Goal: Information Seeking & Learning: Learn about a topic

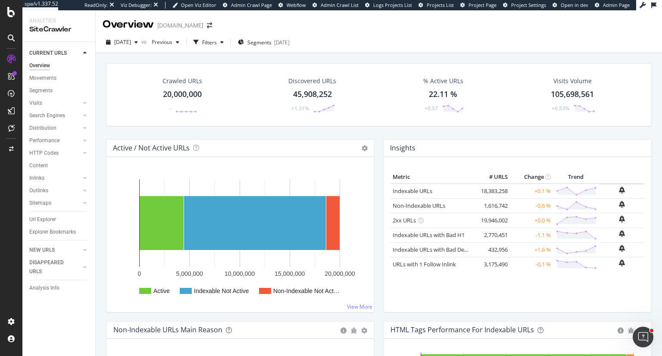
click at [375, 33] on div "[DATE] vs Previous Filters Segments [DATE]" at bounding box center [379, 42] width 566 height 21
click at [42, 88] on div "Segments" at bounding box center [40, 90] width 23 height 9
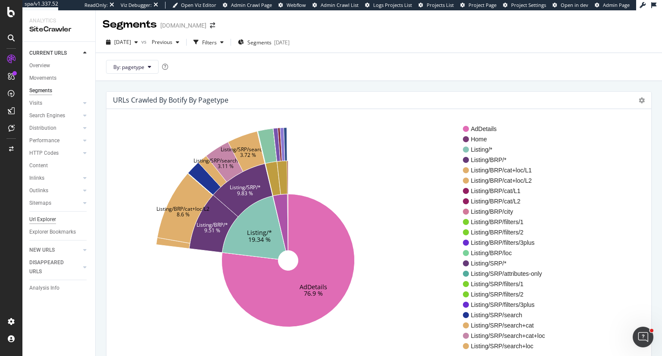
click at [44, 222] on div "Url Explorer" at bounding box center [42, 219] width 27 height 9
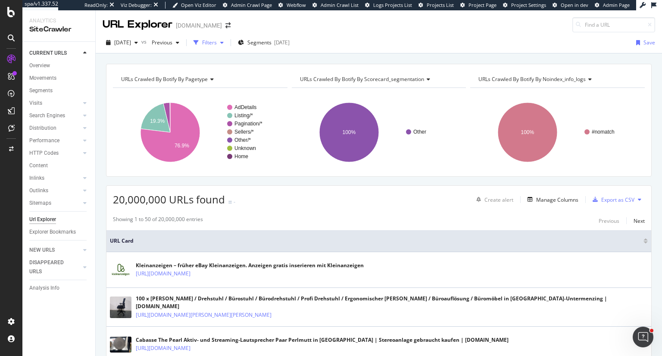
click at [217, 40] on div "Filters" at bounding box center [209, 42] width 15 height 7
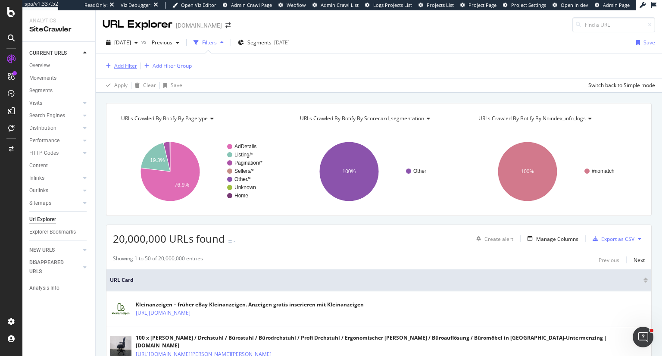
click at [131, 64] on div "Add Filter" at bounding box center [125, 65] width 23 height 7
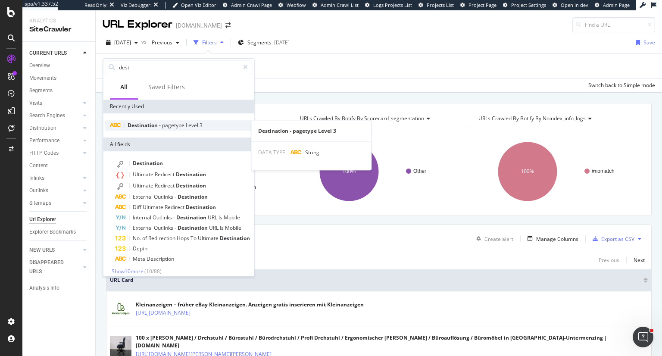
type input "dest"
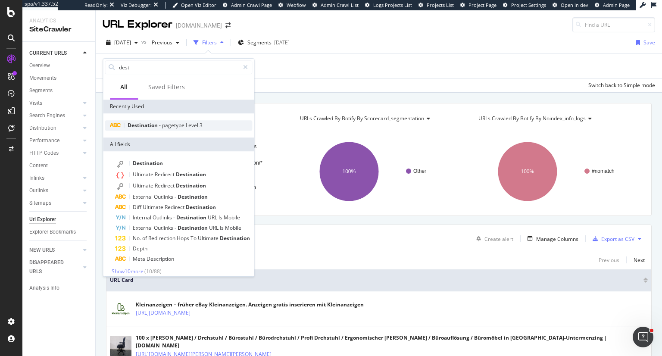
click at [189, 125] on span "Level" at bounding box center [193, 125] width 14 height 7
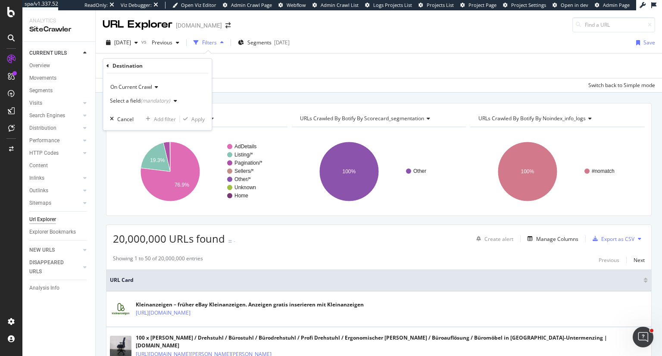
click at [155, 99] on div "(mandatory)" at bounding box center [156, 100] width 30 height 7
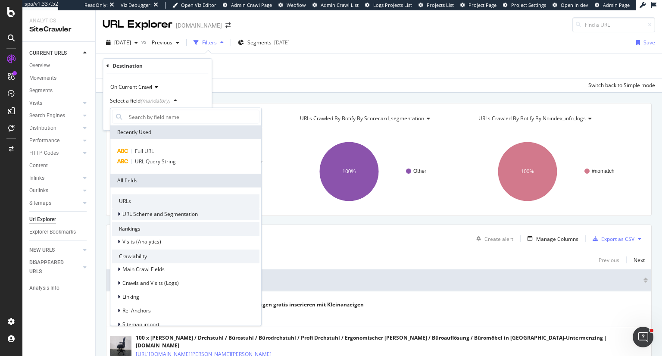
click at [154, 214] on span "URL Scheme and Segmentation" at bounding box center [159, 213] width 75 height 7
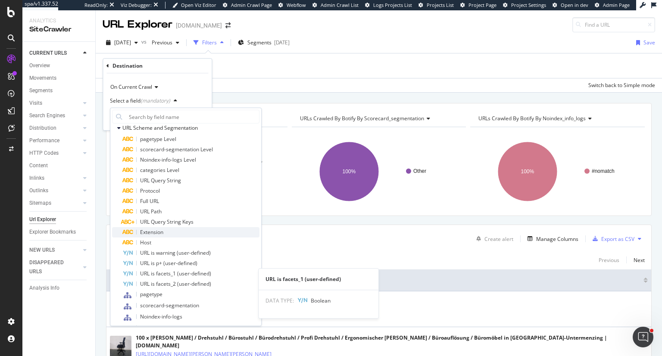
scroll to position [86, 0]
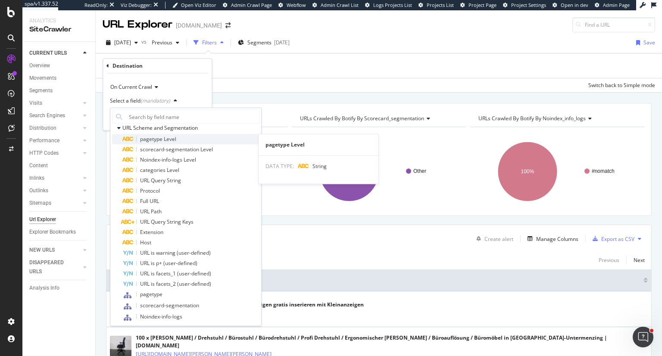
click at [174, 141] on span "pagetype Level" at bounding box center [158, 138] width 36 height 7
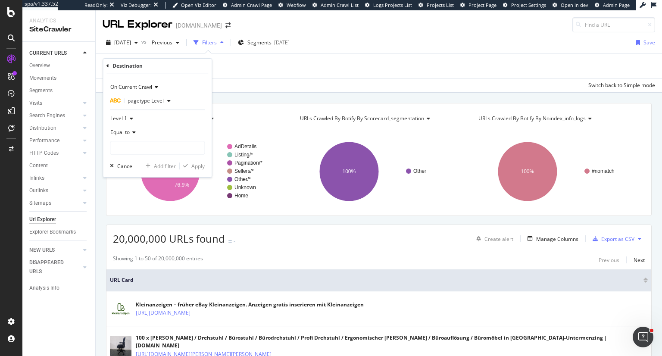
click at [129, 115] on div "Level 1" at bounding box center [157, 119] width 95 height 14
click at [128, 156] on span "Level 3" at bounding box center [122, 158] width 17 height 7
click at [139, 147] on input "text" at bounding box center [157, 148] width 94 height 14
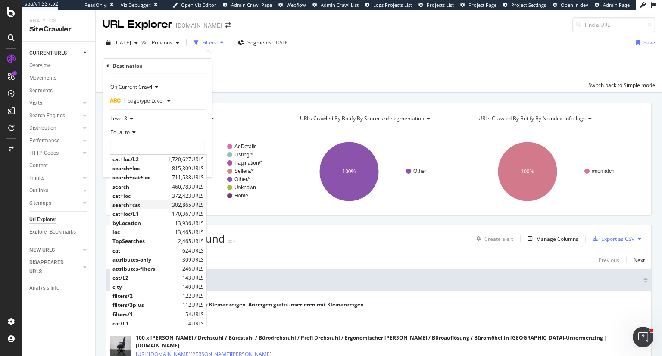
click at [174, 203] on span "302,865 URLS" at bounding box center [188, 204] width 32 height 7
type input "search+cat"
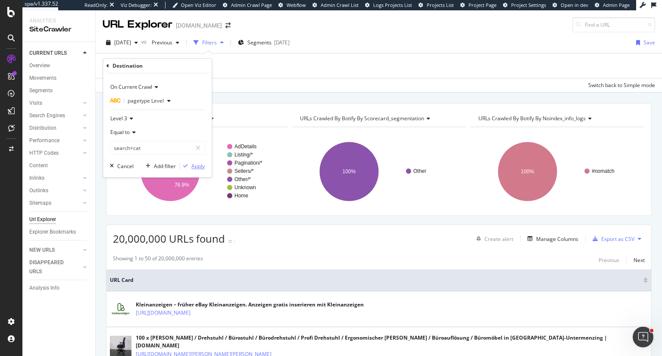
click at [194, 169] on div "Apply" at bounding box center [197, 165] width 13 height 7
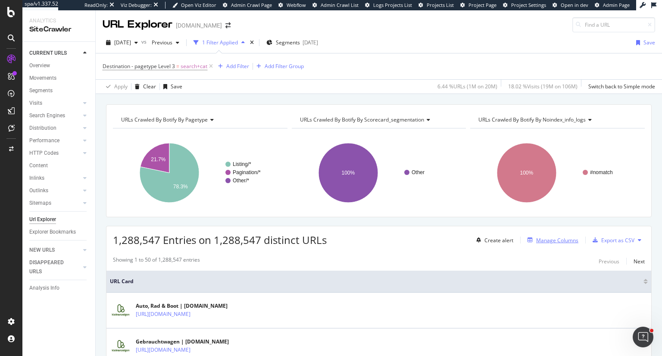
click at [547, 242] on div "Manage Columns" at bounding box center [557, 240] width 42 height 7
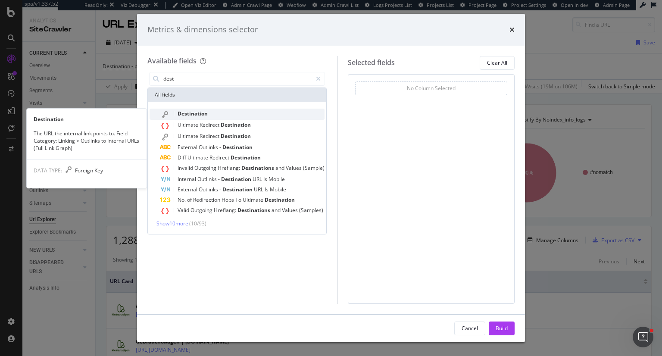
type input "dest"
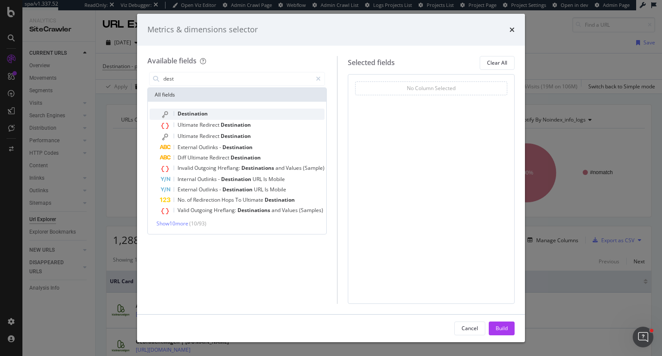
click at [244, 112] on div "Destination" at bounding box center [242, 114] width 165 height 11
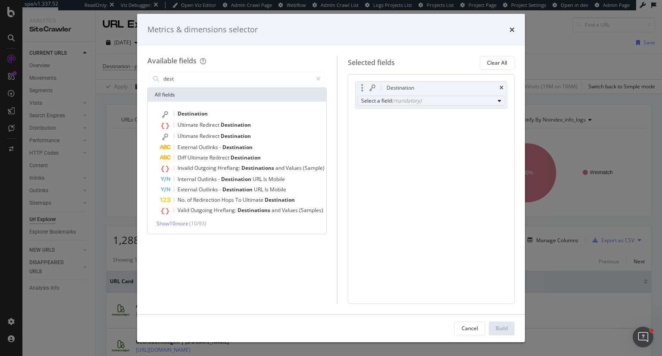
click at [397, 100] on div "(mandatory)" at bounding box center [407, 100] width 30 height 7
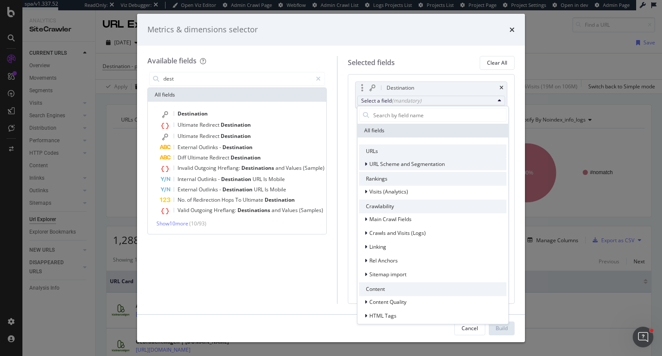
click at [391, 162] on span "URL Scheme and Segmentation" at bounding box center [406, 163] width 75 height 7
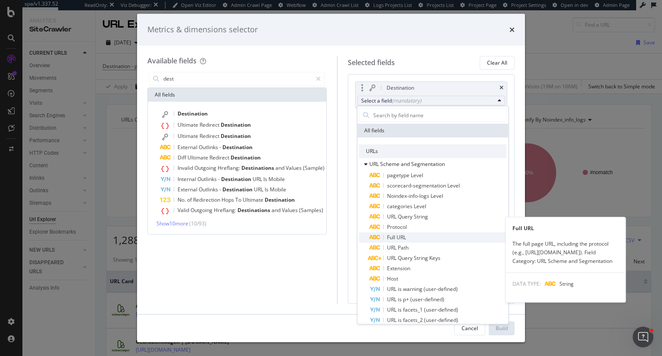
click at [403, 240] on span "Full URL" at bounding box center [396, 237] width 19 height 7
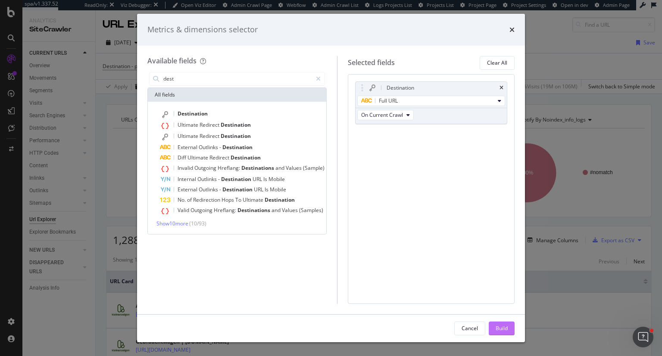
click at [505, 326] on div "Build" at bounding box center [502, 328] width 12 height 7
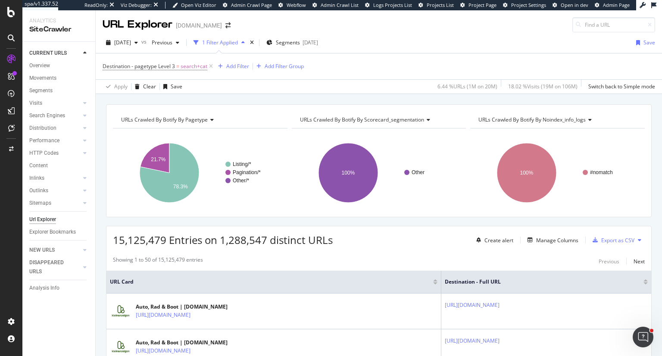
click at [210, 121] on icon at bounding box center [211, 119] width 6 height 5
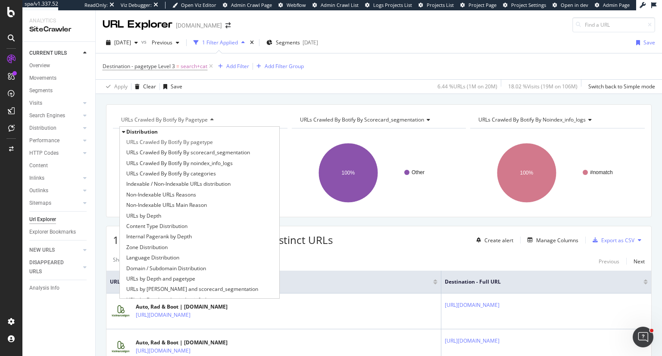
click at [210, 121] on icon at bounding box center [211, 119] width 6 height 5
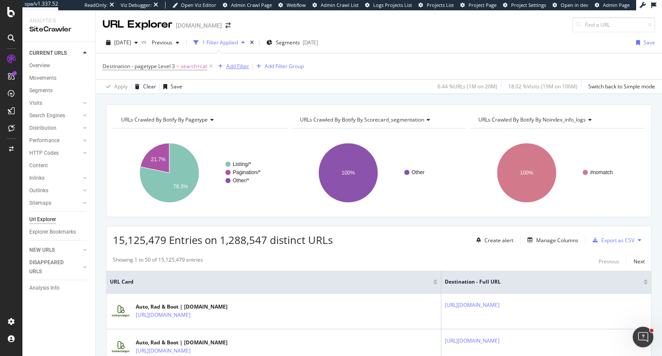
click at [235, 66] on div "Add Filter" at bounding box center [237, 65] width 23 height 7
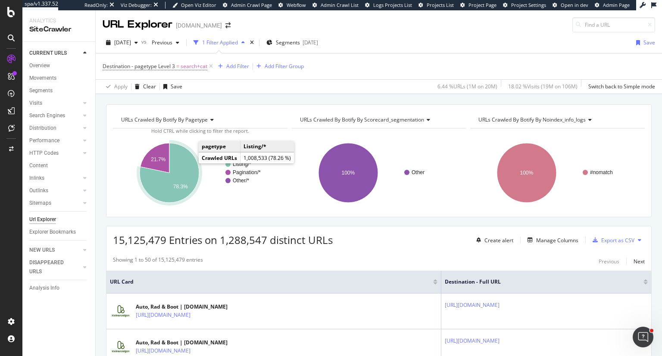
click at [181, 173] on icon "A chart." at bounding box center [169, 172] width 59 height 59
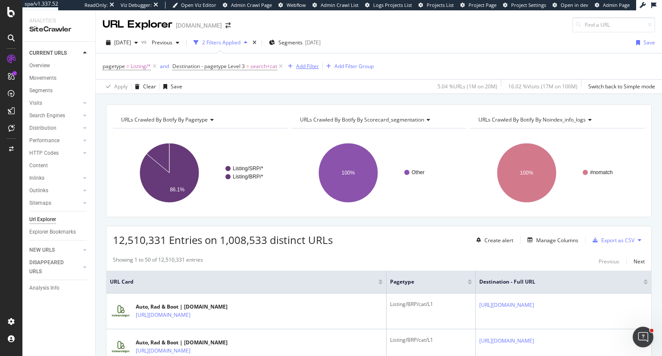
click at [305, 67] on div "Add Filter" at bounding box center [307, 65] width 23 height 7
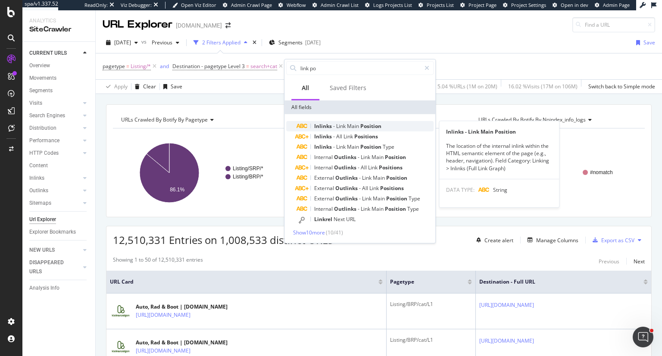
type input "link po"
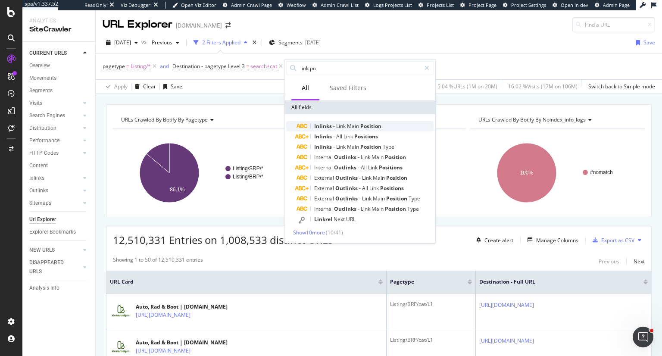
click at [364, 127] on span "Position" at bounding box center [370, 125] width 21 height 7
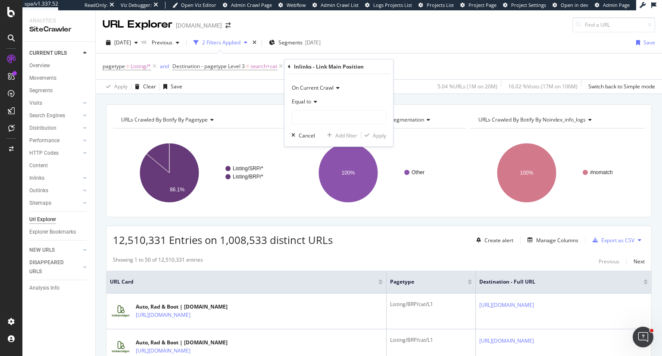
click at [290, 67] on icon at bounding box center [289, 66] width 3 height 5
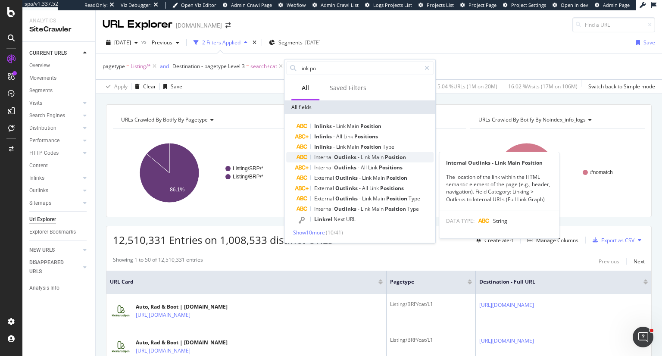
click at [360, 157] on span "-" at bounding box center [359, 156] width 3 height 7
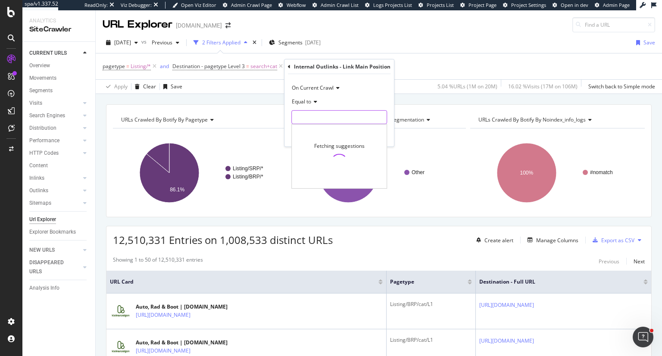
click at [315, 121] on input "text" at bounding box center [339, 117] width 95 height 14
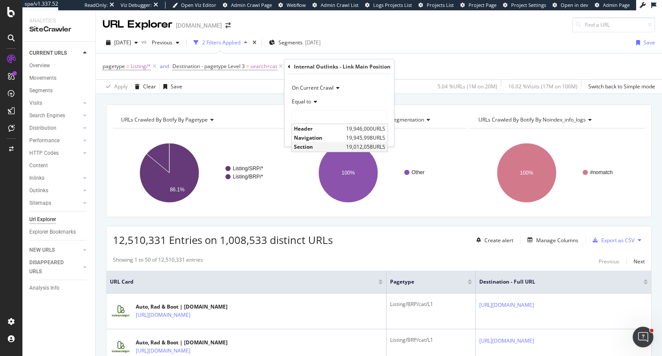
click at [355, 146] on span "19,012,058 URLS" at bounding box center [365, 146] width 39 height 7
type input "Section"
click at [376, 134] on div "Apply" at bounding box center [380, 134] width 13 height 7
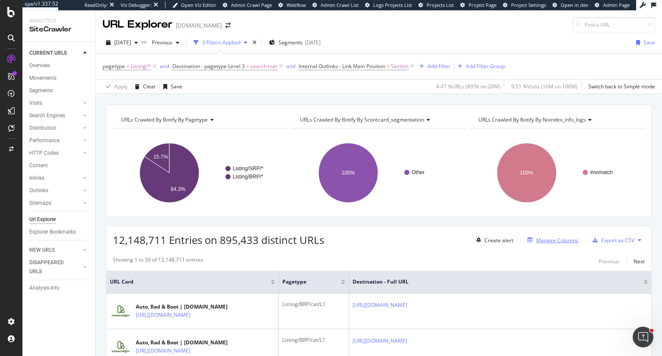
click at [536, 240] on div "Manage Columns" at bounding box center [557, 240] width 42 height 7
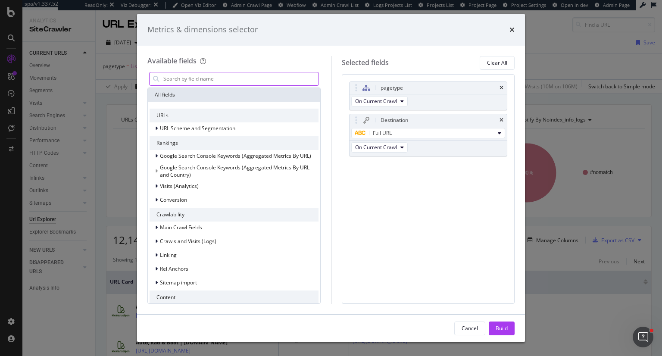
click at [267, 82] on input "modal" at bounding box center [240, 78] width 156 height 13
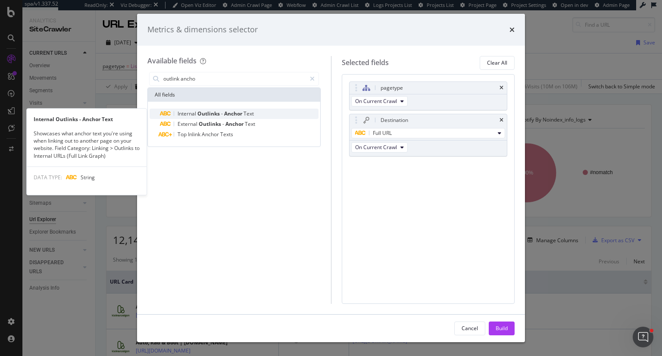
type input "outlink ancho"
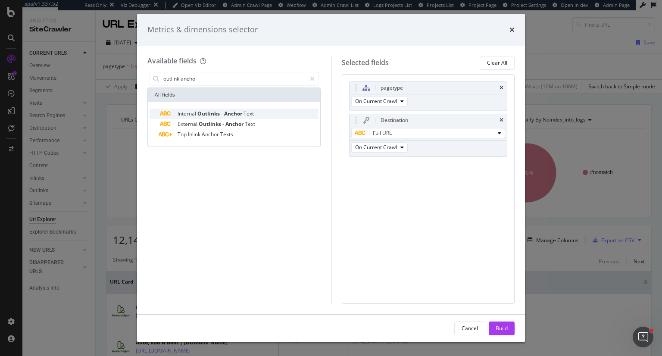
click at [242, 116] on span "Anchor" at bounding box center [233, 113] width 19 height 7
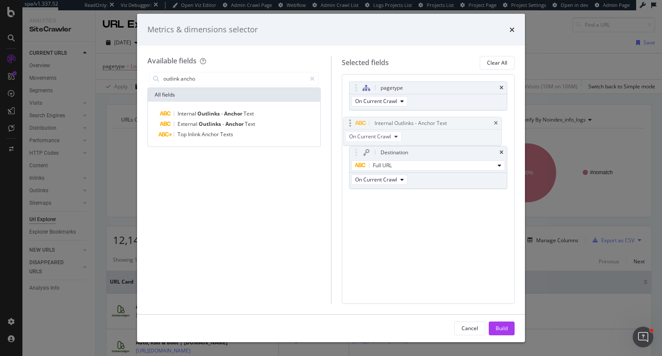
drag, startPoint x: 354, startPoint y: 168, endPoint x: 348, endPoint y: 125, distance: 43.0
click at [348, 125] on body "spa/v1.337.52 ReadOnly: Viz Debugger: Open Viz Editor Admin Crawl Page Webflow …" at bounding box center [331, 178] width 662 height 356
drag, startPoint x: 498, startPoint y: 325, endPoint x: 509, endPoint y: 321, distance: 11.0
click at [500, 325] on div "Build" at bounding box center [502, 328] width 12 height 7
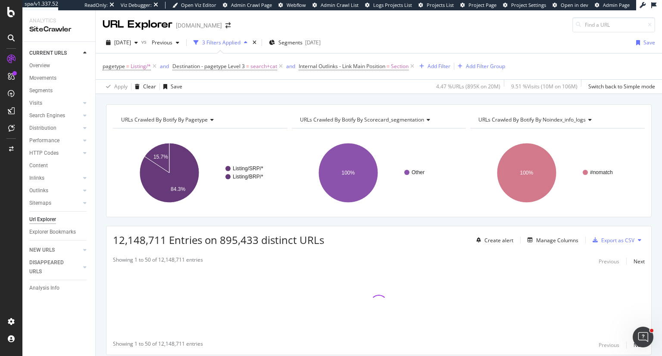
click at [405, 120] on span "URLs Crawled By Botify By scorecard_segmentation" at bounding box center [362, 119] width 124 height 7
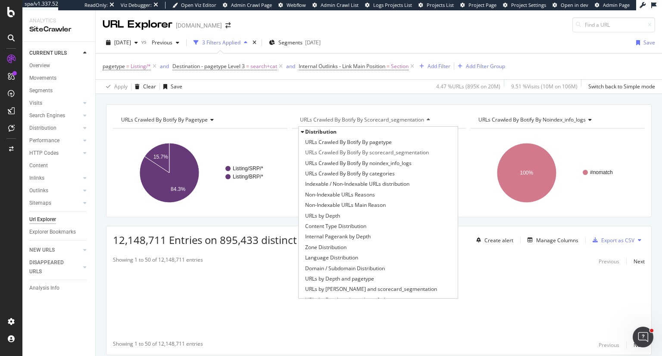
click at [314, 130] on span "Distribution" at bounding box center [320, 131] width 31 height 7
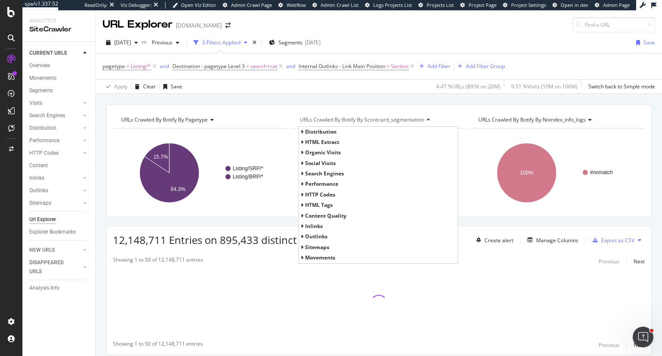
click at [319, 170] on span "Search Engines" at bounding box center [324, 173] width 39 height 7
click at [312, 184] on span "Google" at bounding box center [318, 183] width 18 height 7
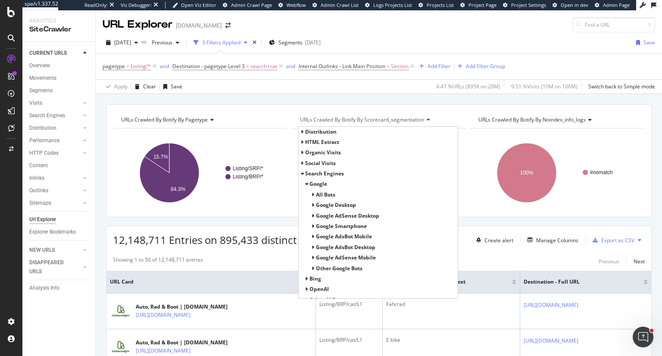
click at [326, 193] on span "All Bots" at bounding box center [325, 194] width 19 height 7
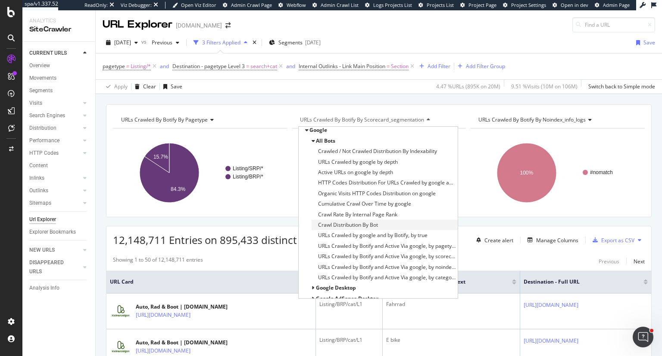
scroll to position [43, 0]
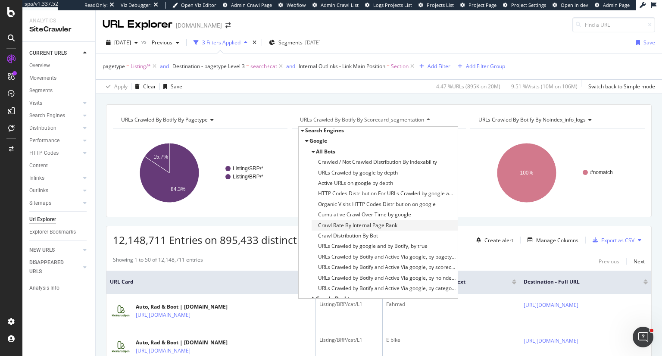
click at [376, 224] on span "Crawl Rate By Internal Page Rank" at bounding box center [357, 225] width 79 height 9
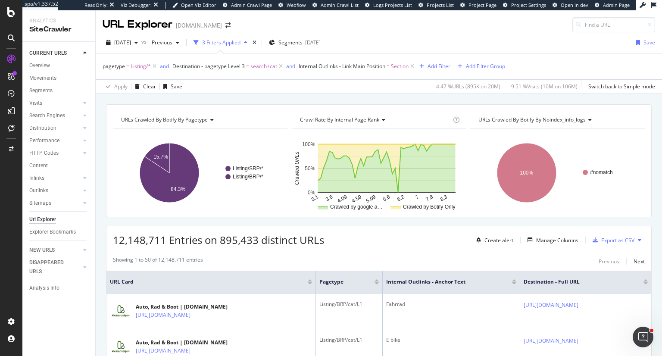
click at [384, 118] on div "Crawl Rate By Internal Page Rank" at bounding box center [374, 120] width 153 height 14
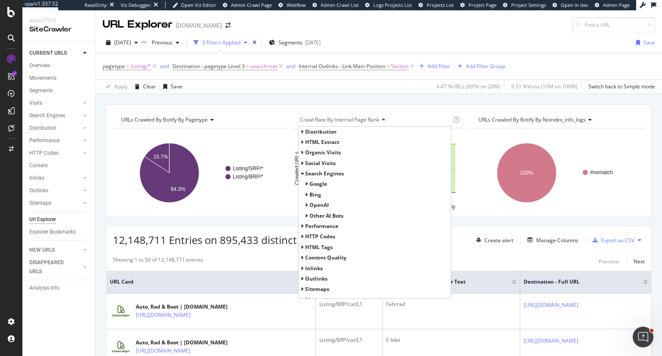
click at [314, 183] on span "Google" at bounding box center [318, 183] width 18 height 7
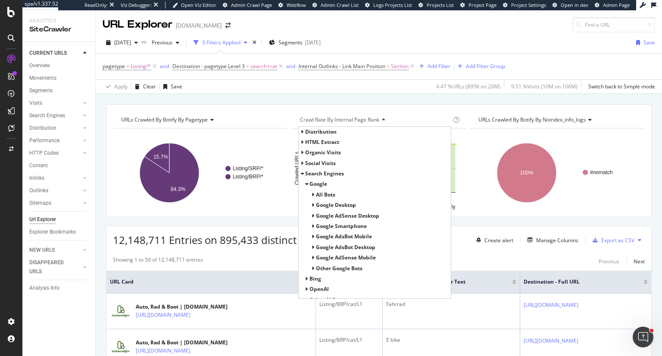
click at [324, 194] on span "All Bots" at bounding box center [325, 194] width 19 height 7
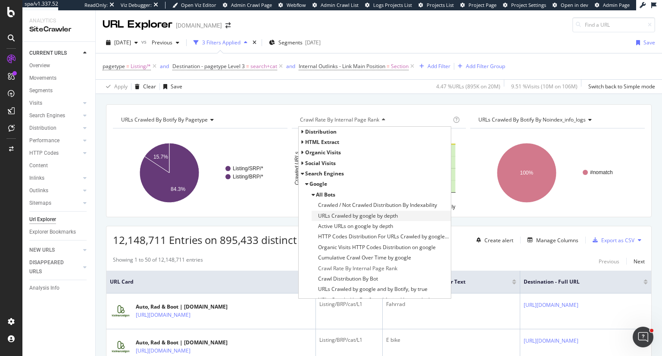
click at [340, 213] on span "URLs Crawled by google by depth" at bounding box center [358, 216] width 80 height 9
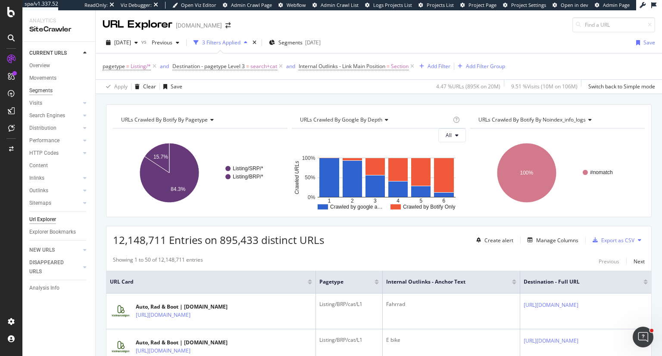
click at [45, 92] on div "Segments" at bounding box center [40, 90] width 23 height 9
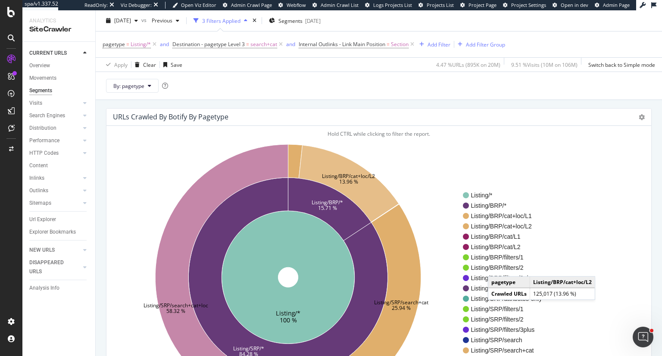
scroll to position [43, 0]
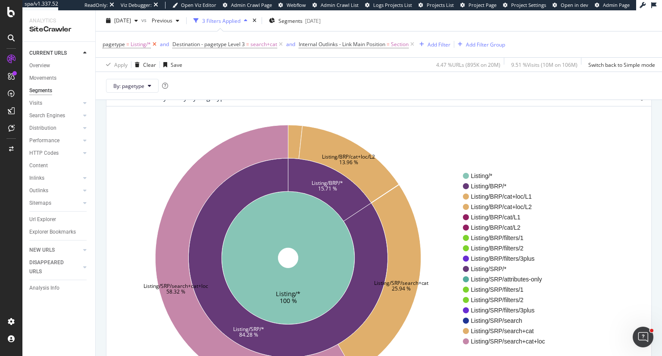
click at [153, 44] on icon at bounding box center [154, 44] width 7 height 9
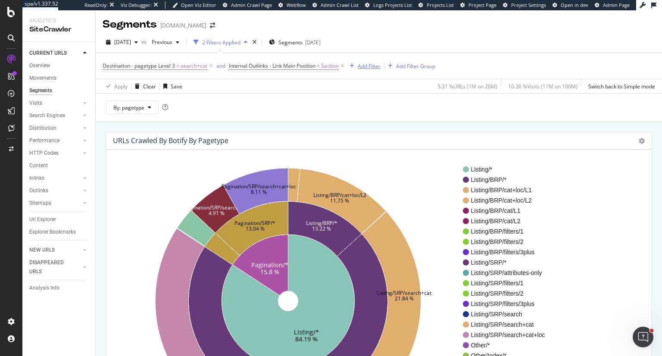
click at [374, 66] on div "Add Filter" at bounding box center [369, 65] width 23 height 7
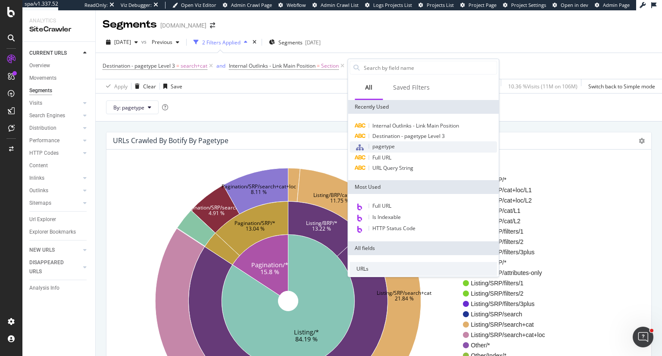
click at [383, 146] on span "pagetype" at bounding box center [383, 146] width 22 height 7
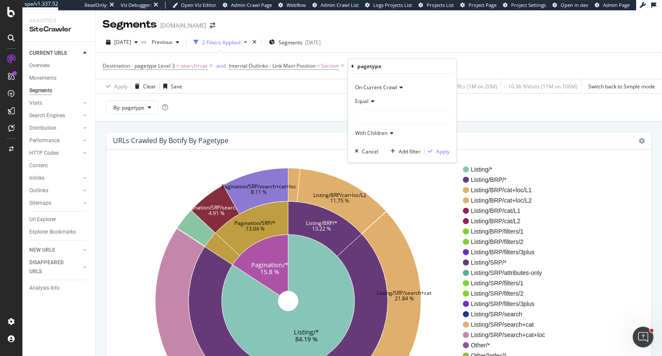
click at [384, 115] on div at bounding box center [402, 117] width 94 height 14
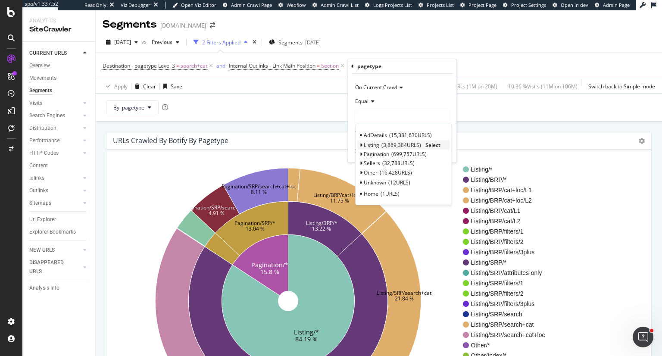
click at [362, 144] on div "Listing 3,869,384 URLS Select" at bounding box center [403, 145] width 92 height 9
click at [360, 144] on icon at bounding box center [360, 145] width 3 height 5
click at [431, 145] on span "Select" at bounding box center [432, 144] width 15 height 7
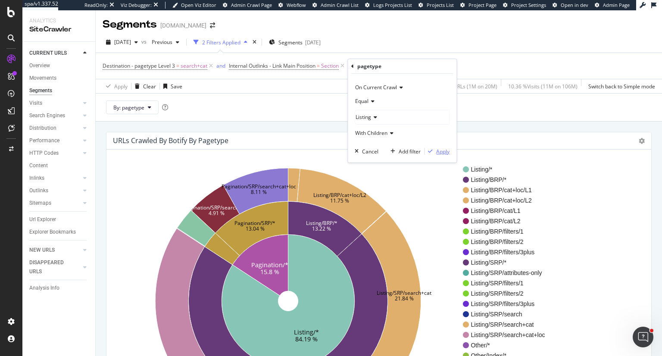
click at [440, 148] on div "Apply" at bounding box center [442, 151] width 13 height 7
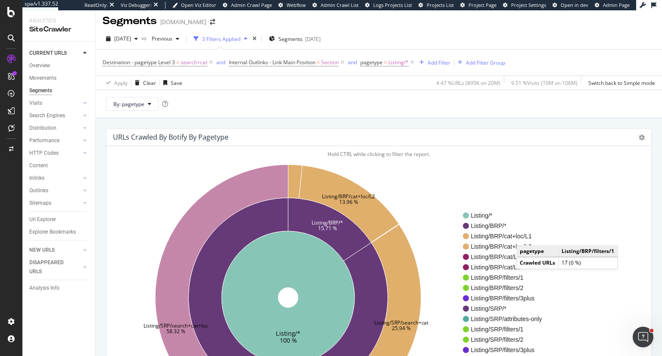
scroll to position [2, 0]
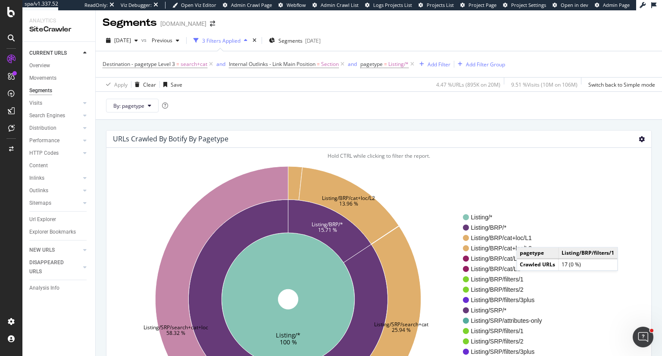
click at [639, 137] on icon at bounding box center [642, 139] width 6 height 6
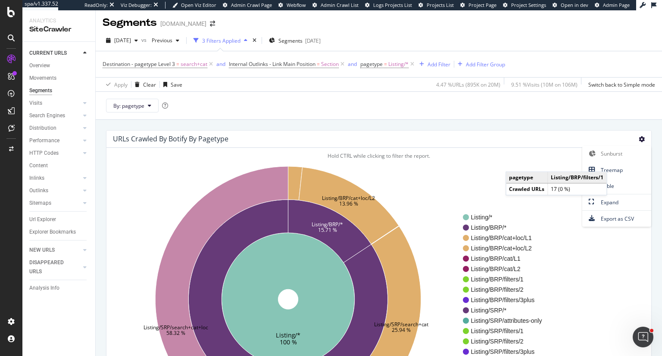
click at [479, 121] on div "URLs Crawled By Botify By pagetype Sunburst Treemap Table Expand Export as CSV …" at bounding box center [379, 293] width 566 height 346
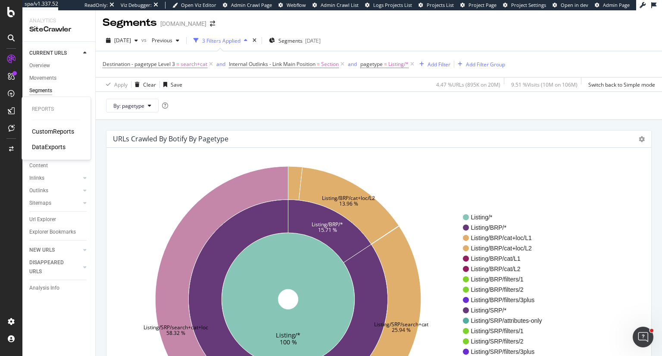
click at [53, 131] on div "CustomReports" at bounding box center [53, 131] width 42 height 9
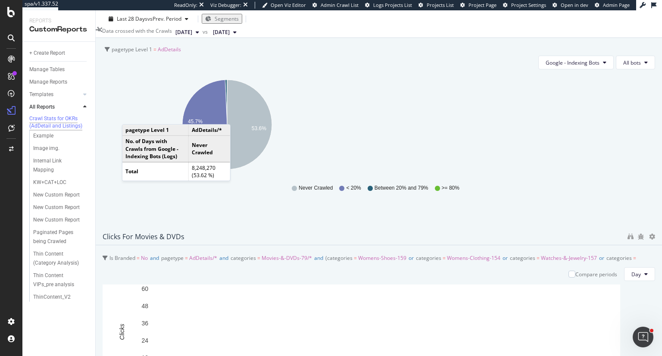
scroll to position [215, 0]
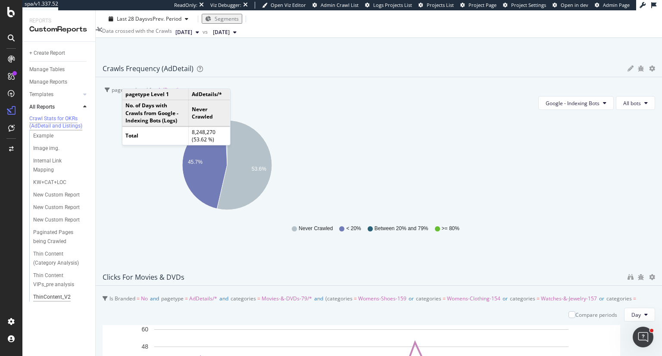
click at [50, 302] on div "ThinContent_V2" at bounding box center [51, 297] width 37 height 9
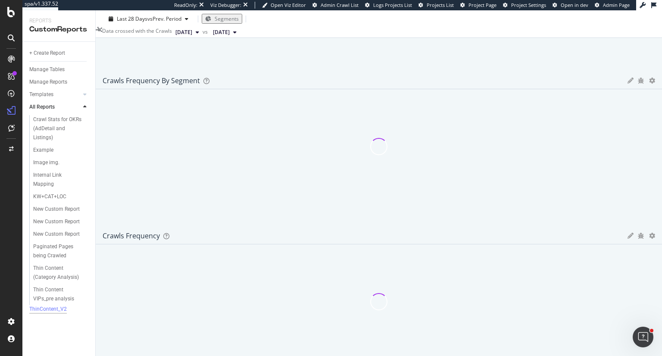
scroll to position [581, 0]
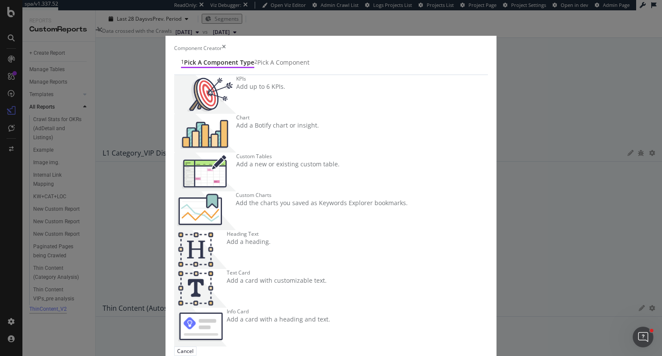
click at [319, 117] on div "Chart Add a Botify chart or insight." at bounding box center [277, 133] width 83 height 39
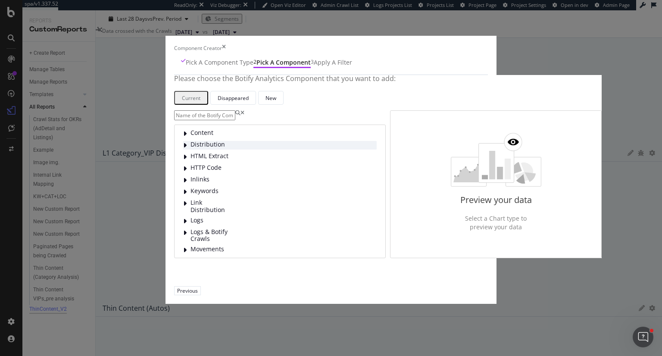
click at [190, 150] on span "Distribution" at bounding box center [209, 145] width 38 height 9
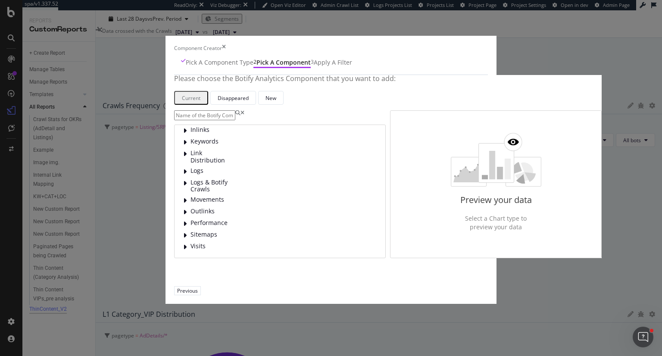
scroll to position [402, 0]
click at [203, 120] on input "modal" at bounding box center [204, 115] width 61 height 10
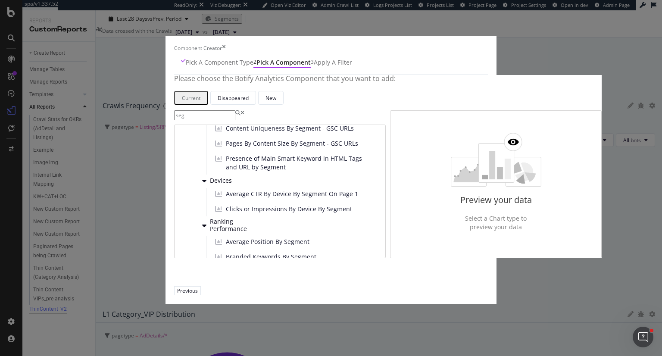
scroll to position [369, 0]
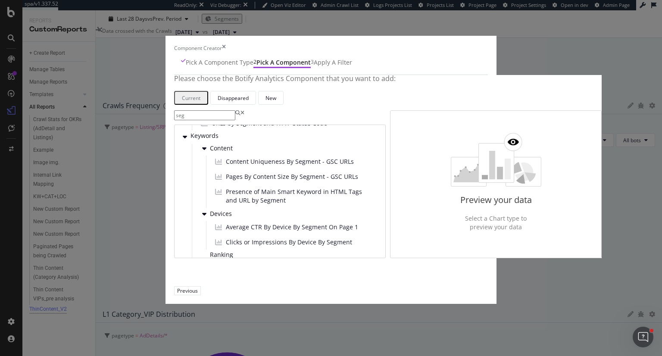
type input "seg"
click at [174, 150] on div "Content HTML Tags Performance for Indexable URLs by Segment Pages By Content Si…" at bounding box center [280, 191] width 212 height 133
click at [183, 141] on div "modal" at bounding box center [185, 136] width 5 height 9
click at [183, 140] on icon "modal" at bounding box center [185, 136] width 4 height 7
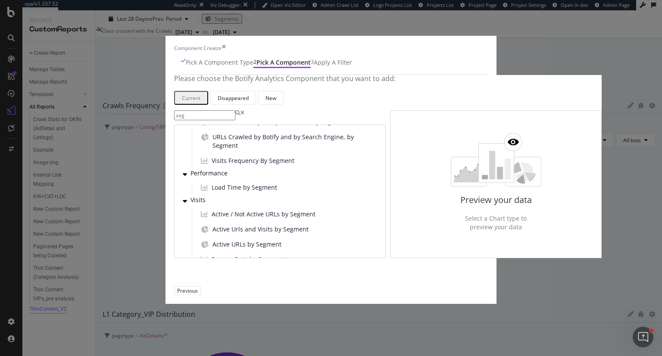
scroll to position [939, 0]
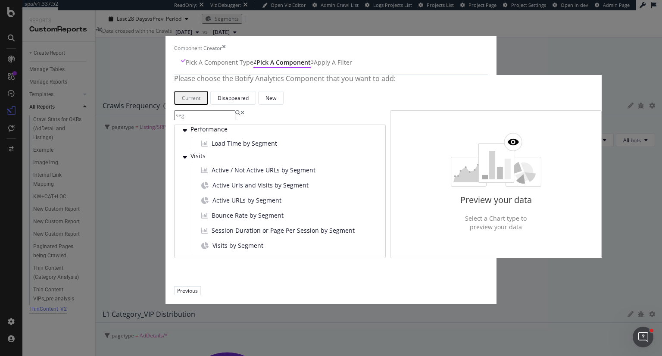
click at [226, 44] on icon "times" at bounding box center [224, 47] width 4 height 7
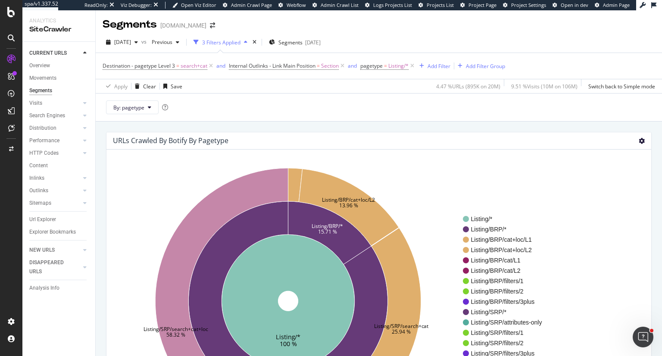
click at [639, 140] on icon at bounding box center [642, 141] width 6 height 6
click at [598, 175] on span "Treemap" at bounding box center [616, 172] width 69 height 12
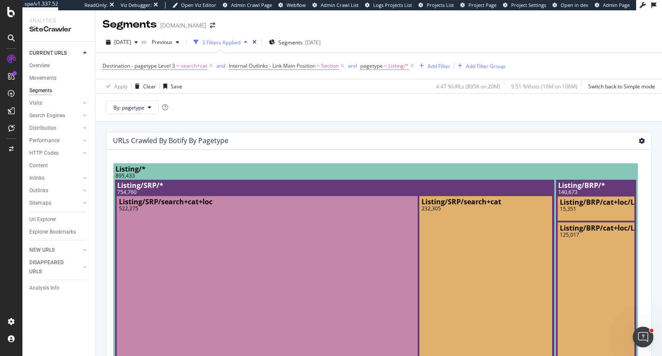
click at [639, 140] on icon at bounding box center [642, 141] width 6 height 6
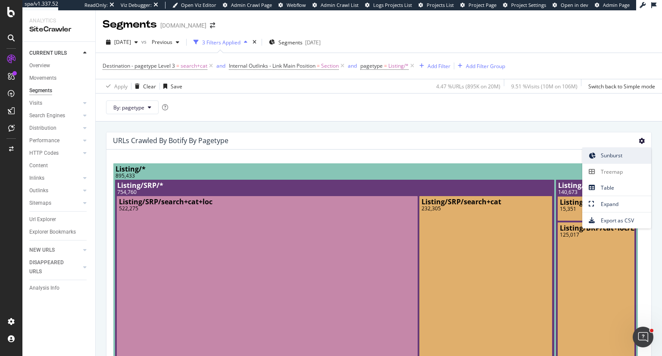
click at [617, 159] on span "Sunburst" at bounding box center [616, 156] width 69 height 12
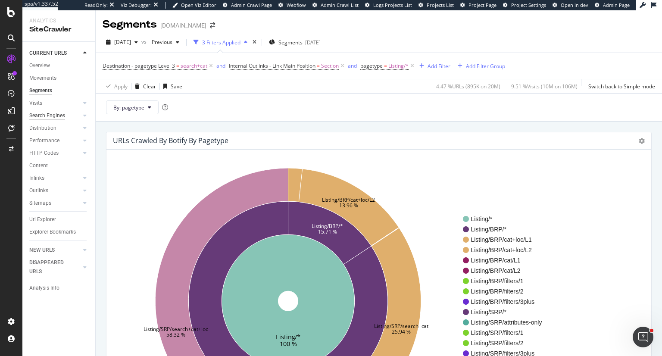
click at [45, 114] on div "Search Engines" at bounding box center [47, 115] width 36 height 9
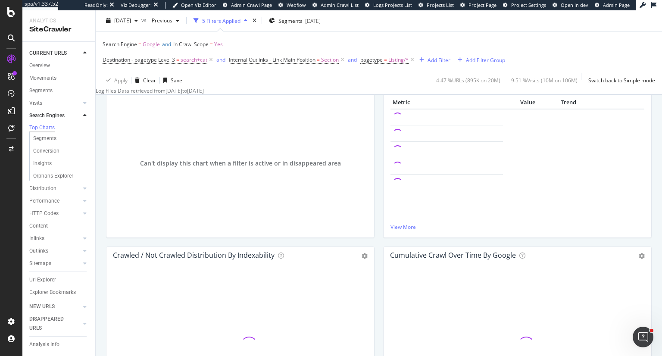
scroll to position [215, 0]
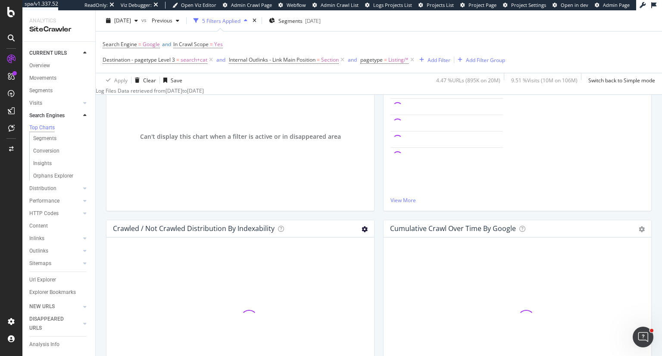
click at [362, 231] on icon at bounding box center [365, 229] width 6 height 6
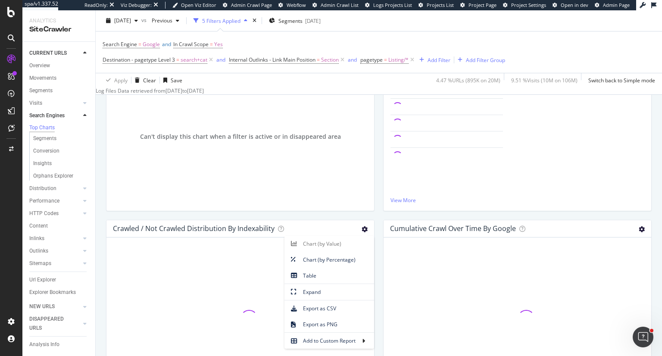
click at [639, 232] on icon at bounding box center [642, 229] width 6 height 6
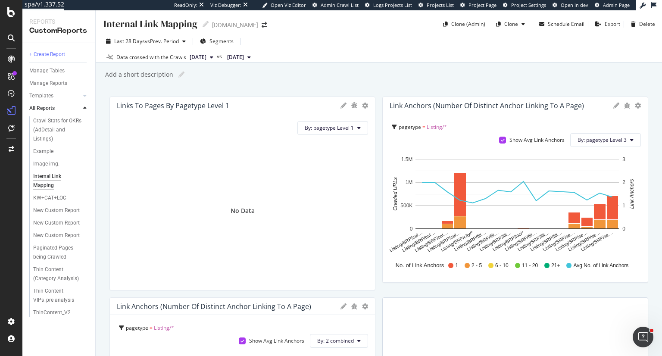
click at [217, 57] on button "[DATE]" at bounding box center [201, 57] width 31 height 10
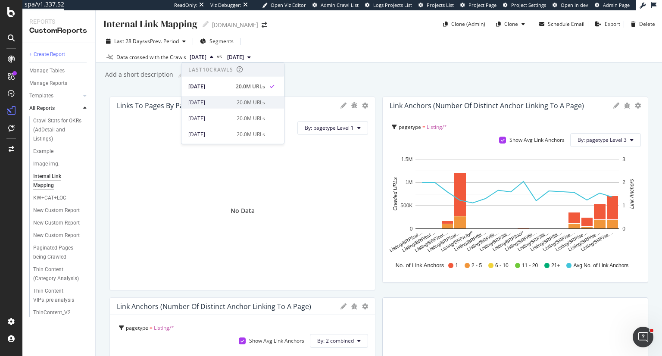
click at [237, 99] on div "20.0M URLs" at bounding box center [251, 102] width 28 height 8
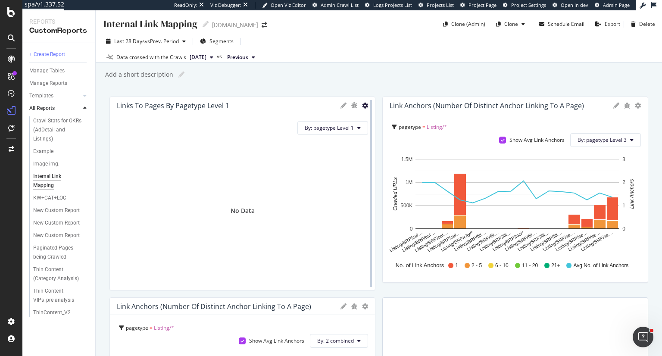
click at [365, 106] on div "Links to Pages by pagetype Level 1 By: pagetype Level 1 No Data" at bounding box center [242, 194] width 266 height 194
click at [362, 106] on icon at bounding box center [365, 106] width 6 height 6
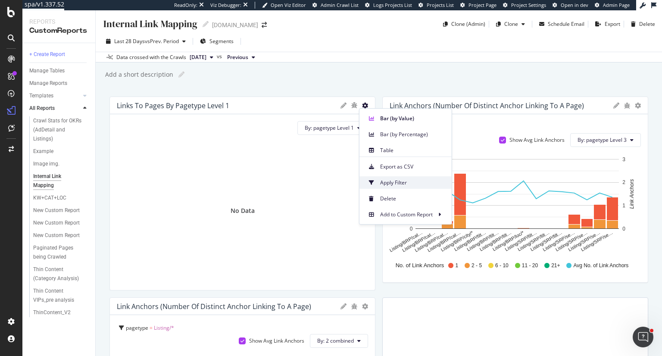
click at [386, 181] on span "Apply Filter" at bounding box center [412, 183] width 65 height 8
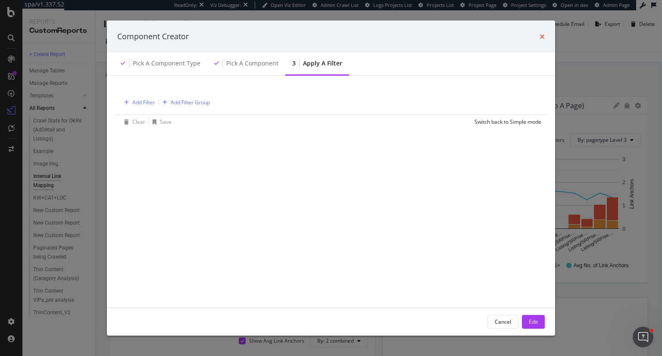
click at [541, 33] on icon "times" at bounding box center [542, 36] width 5 height 7
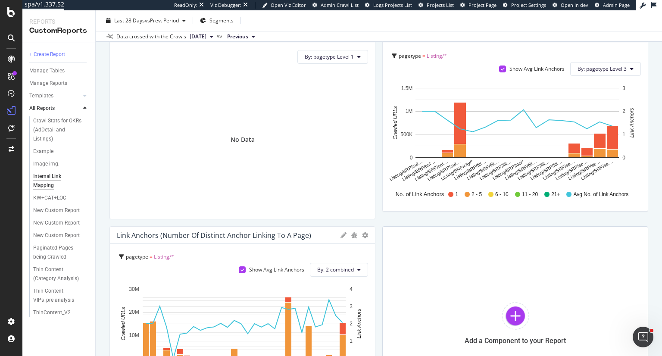
scroll to position [86, 0]
